Goal: Communication & Community: Participate in discussion

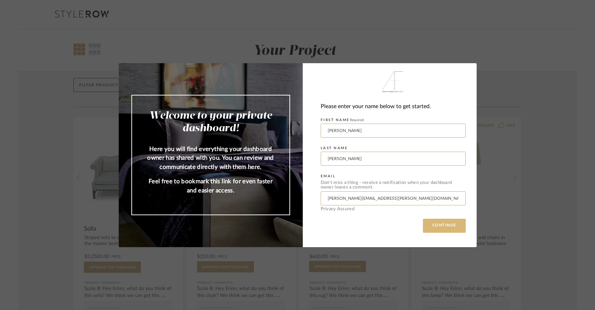
click at [440, 226] on button "CONTINUE" at bounding box center [444, 226] width 43 height 14
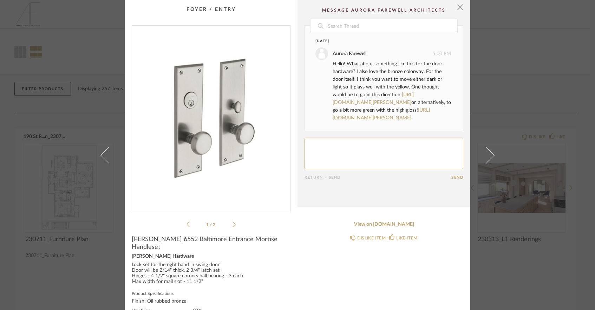
click at [355, 152] on textarea at bounding box center [383, 154] width 159 height 32
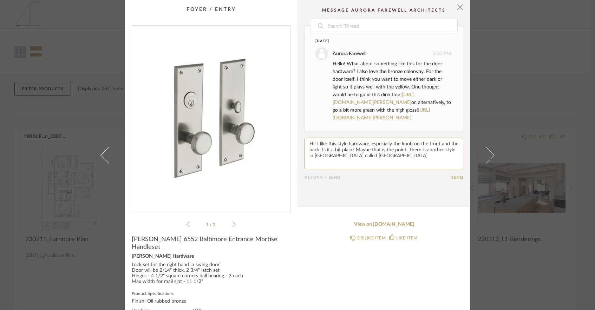
paste textarea "[URL][DOMAIN_NAME][PERSON_NAME]"
type textarea "Hi! I like this style hardware, especially the knob on the front and the back. …"
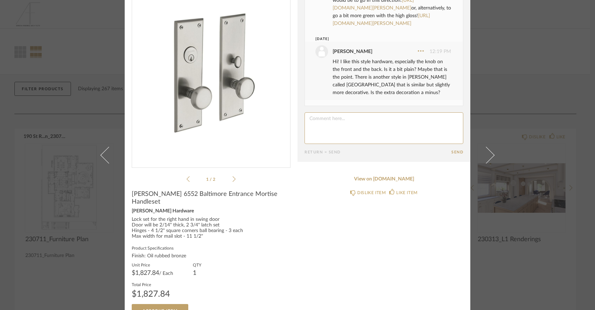
scroll to position [52, 0]
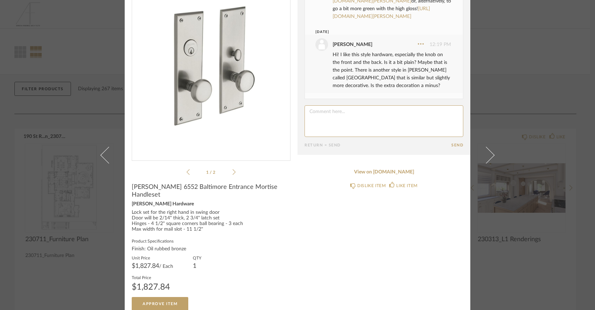
click at [402, 111] on textarea at bounding box center [383, 121] width 159 height 32
click at [422, 110] on textarea at bounding box center [383, 121] width 159 height 32
click at [408, 122] on textarea at bounding box center [383, 121] width 159 height 32
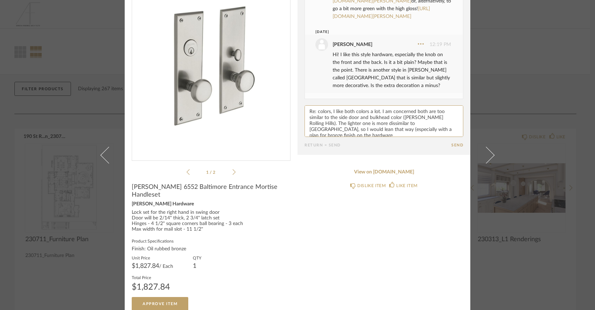
type textarea "Re: colors, I like both colors a lot. I am concerned both are too similar to th…"
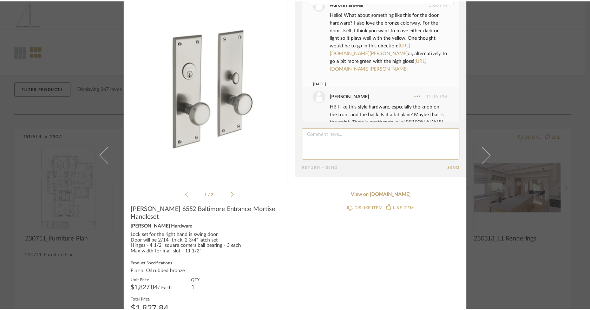
scroll to position [8, 0]
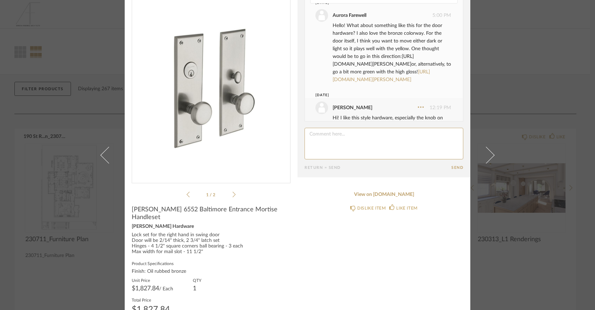
click at [378, 65] on link "[URL][DOMAIN_NAME][PERSON_NAME]" at bounding box center [372, 60] width 81 height 13
click at [510, 45] on div "× 1 / 2 Date [DATE] Aurora Farewell 5:00 PM Hello! What about something like th…" at bounding box center [297, 155] width 595 height 310
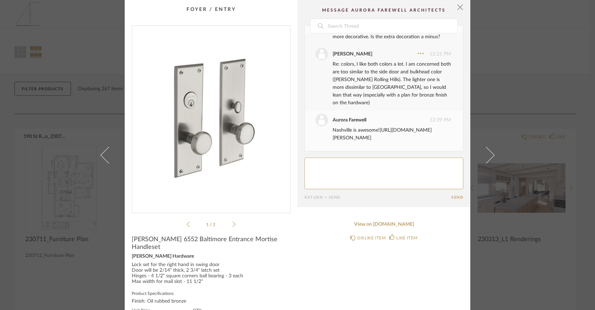
click at [384, 131] on link "https://www.baldwinhardwaredirect.com/baldwin-6547-nashville-entrance-mortise-h…" at bounding box center [381, 134] width 99 height 13
click at [535, 60] on div "× 1 / 2 Date Yesterday Aurora Farewell 5:00 PM Hello! What about something like…" at bounding box center [297, 155] width 595 height 310
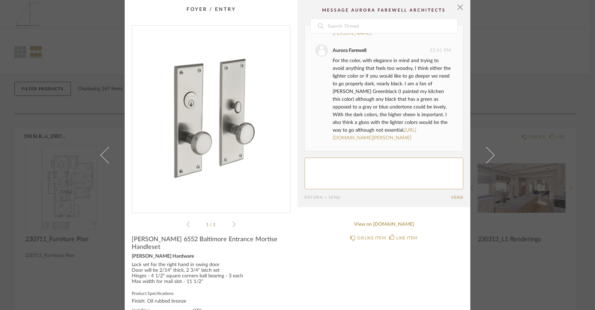
scroll to position [294, 0]
click at [378, 131] on link "https://www.sherwin-williams.com/en-us/color/color-family/neutral-paint-colors/…" at bounding box center [374, 134] width 84 height 13
click at [388, 173] on textarea at bounding box center [383, 174] width 159 height 32
type textarea "I like the greenblack! That was sort of what I was thinking about with the Benj…"
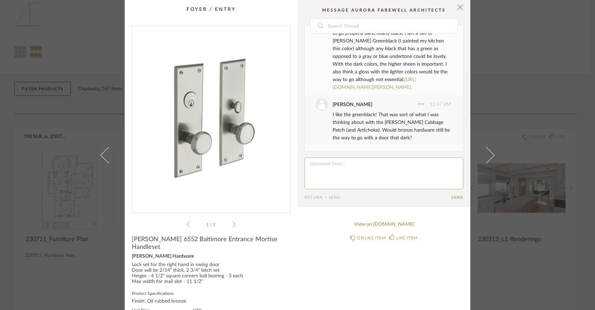
scroll to position [52, 0]
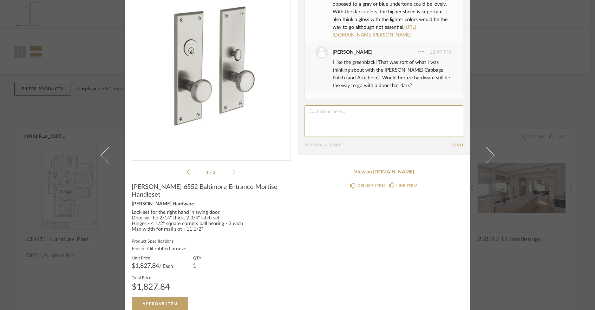
click at [362, 122] on textarea at bounding box center [383, 121] width 159 height 32
click at [347, 112] on textarea at bounding box center [383, 121] width 159 height 32
type textarea "OK, I'll pipe down now and let Sasha weigh in."
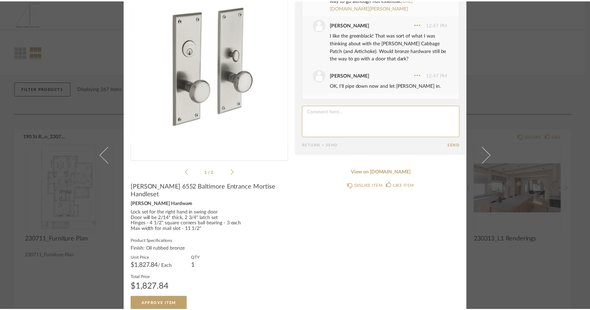
scroll to position [371, 0]
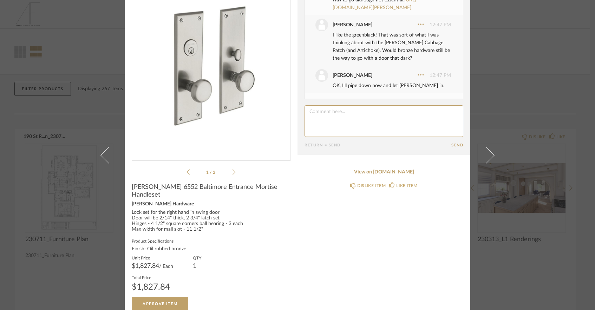
click at [516, 251] on div "× 1 / 2 Date Yesterday Aurora Farewell 5:00 PM Hello! What about something like…" at bounding box center [297, 155] width 595 height 310
